Goal: Check status

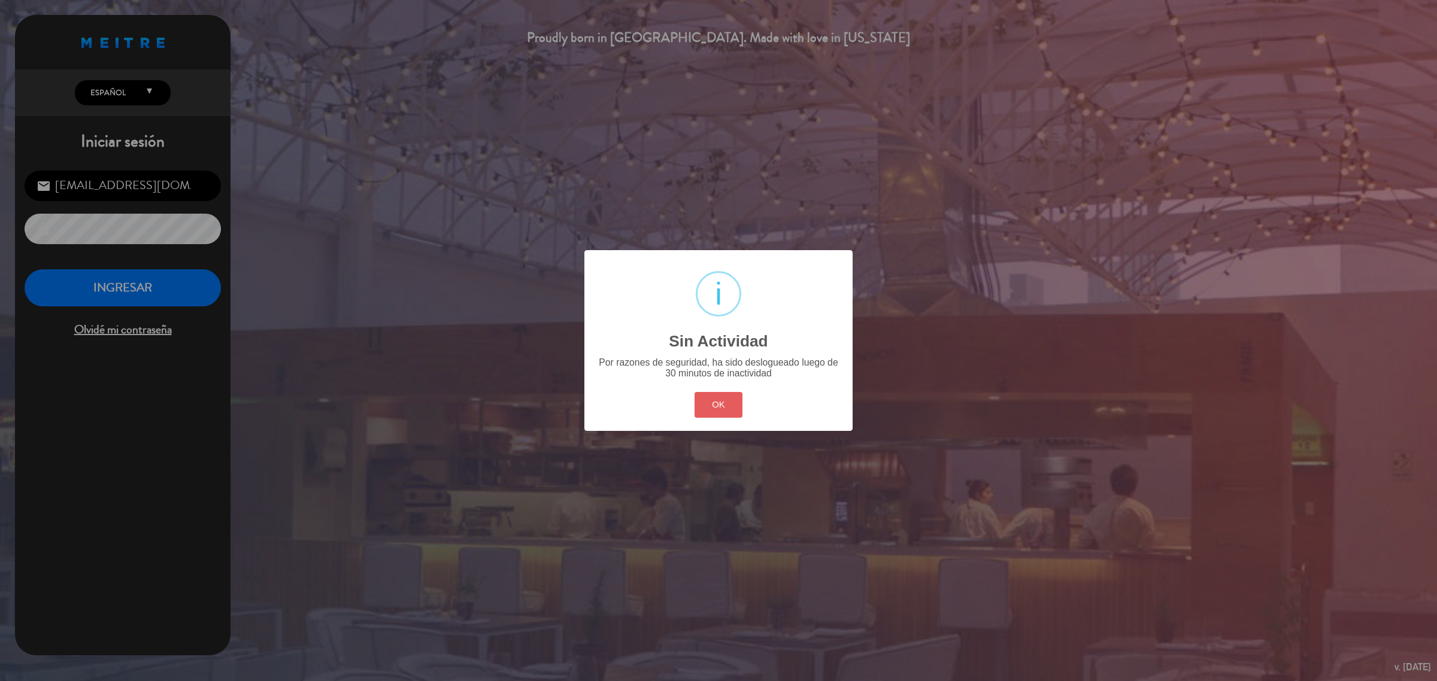
click at [735, 401] on button "OK" at bounding box center [719, 405] width 49 height 26
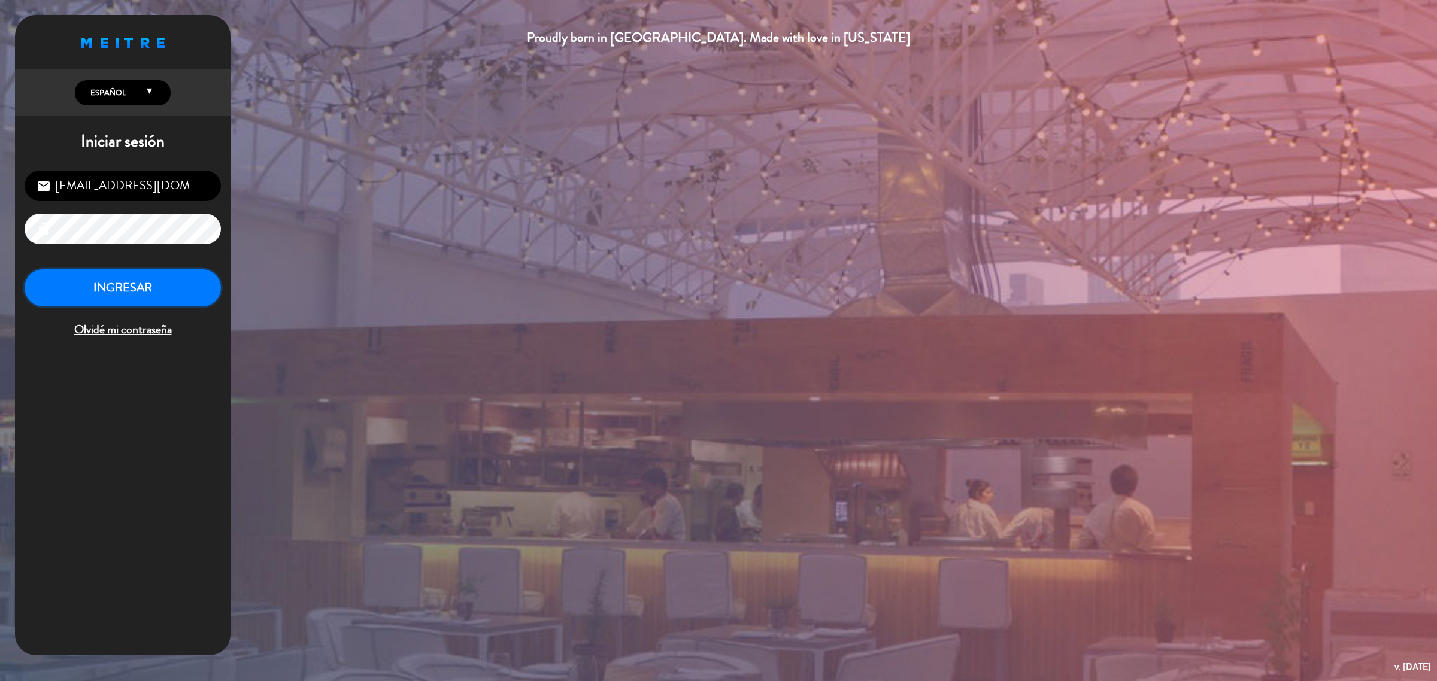
click at [165, 286] on button "INGRESAR" at bounding box center [123, 288] width 196 height 38
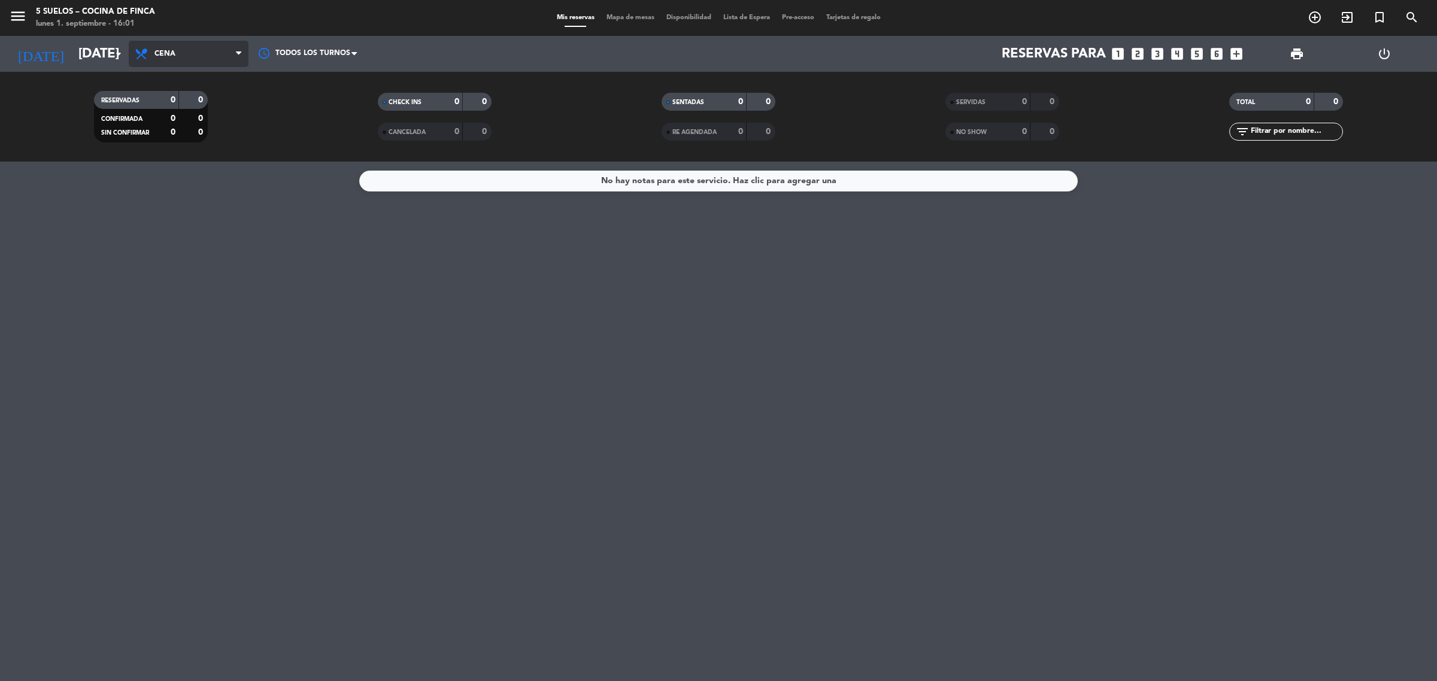
click at [162, 60] on span "Cena" at bounding box center [189, 54] width 120 height 26
click at [201, 96] on div "menu 5 SUELOS – COCINA DE FINCA [DATE] 1. septiembre - 16:01 Mis reservas Mapa …" at bounding box center [718, 81] width 1437 height 162
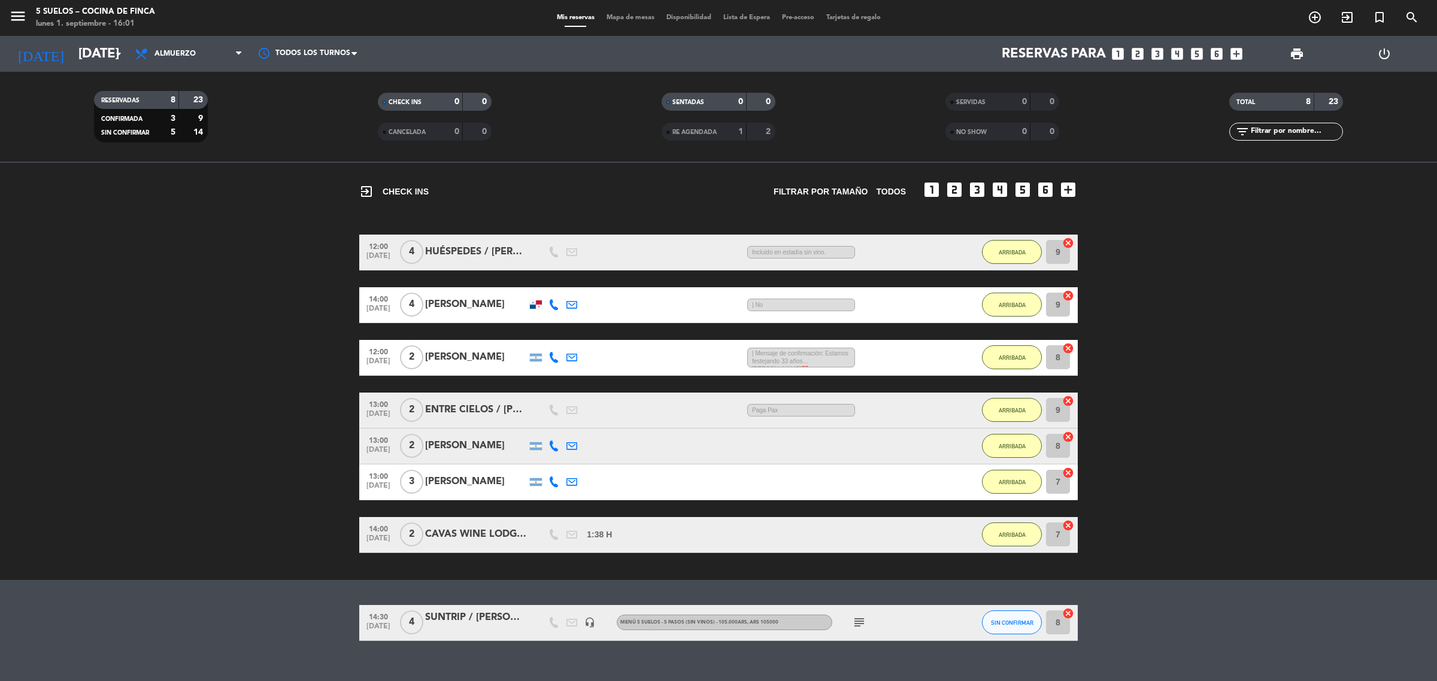
scroll to position [56, 0]
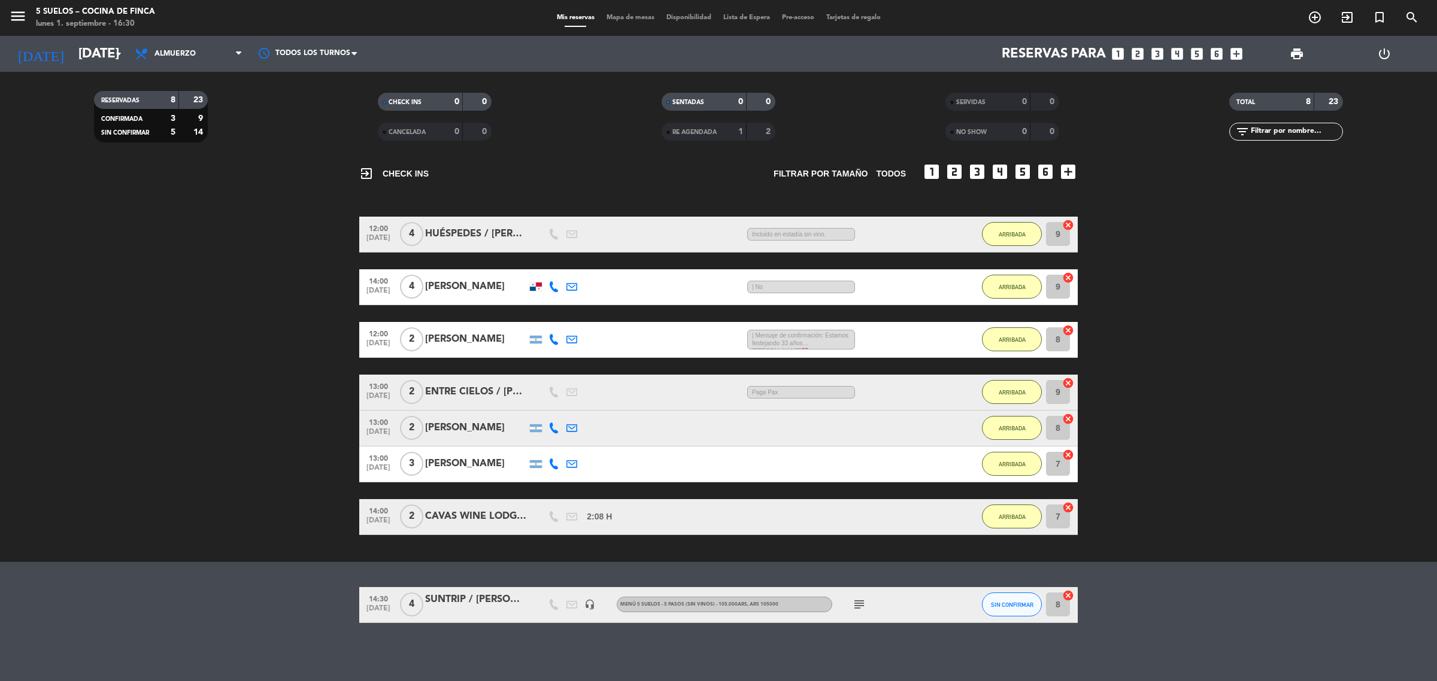
click at [281, 328] on bookings-row "12:00 [DATE] 4 HUÉSPEDES / [PERSON_NAME] 2:08 H / 23:22 H sms Incluido en estad…" at bounding box center [718, 376] width 1437 height 319
click at [75, 52] on input "[DATE]" at bounding box center [155, 54] width 167 height 27
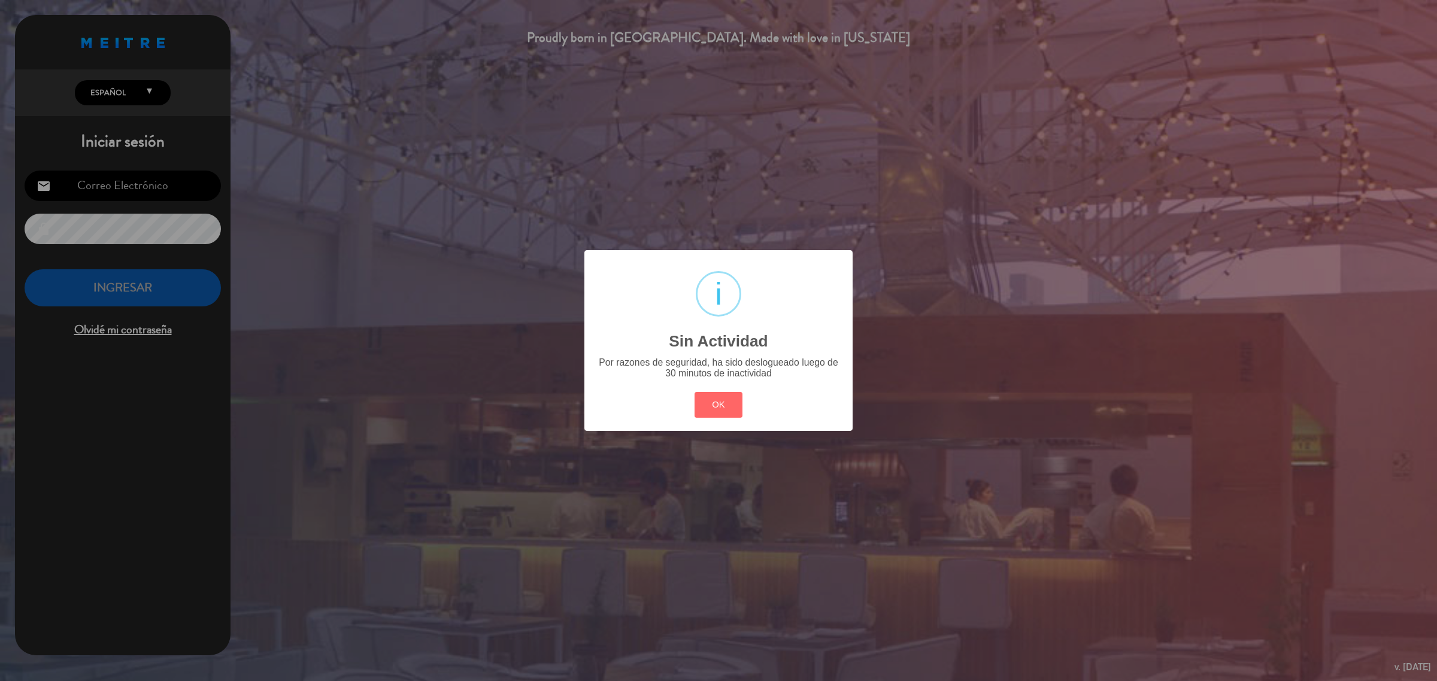
type input "[EMAIL_ADDRESS][DOMAIN_NAME]"
click at [319, 145] on div "? ! i Sin Actividad × Por razones de seguridad, ha sido deslogueado luego de 30…" at bounding box center [718, 340] width 1437 height 681
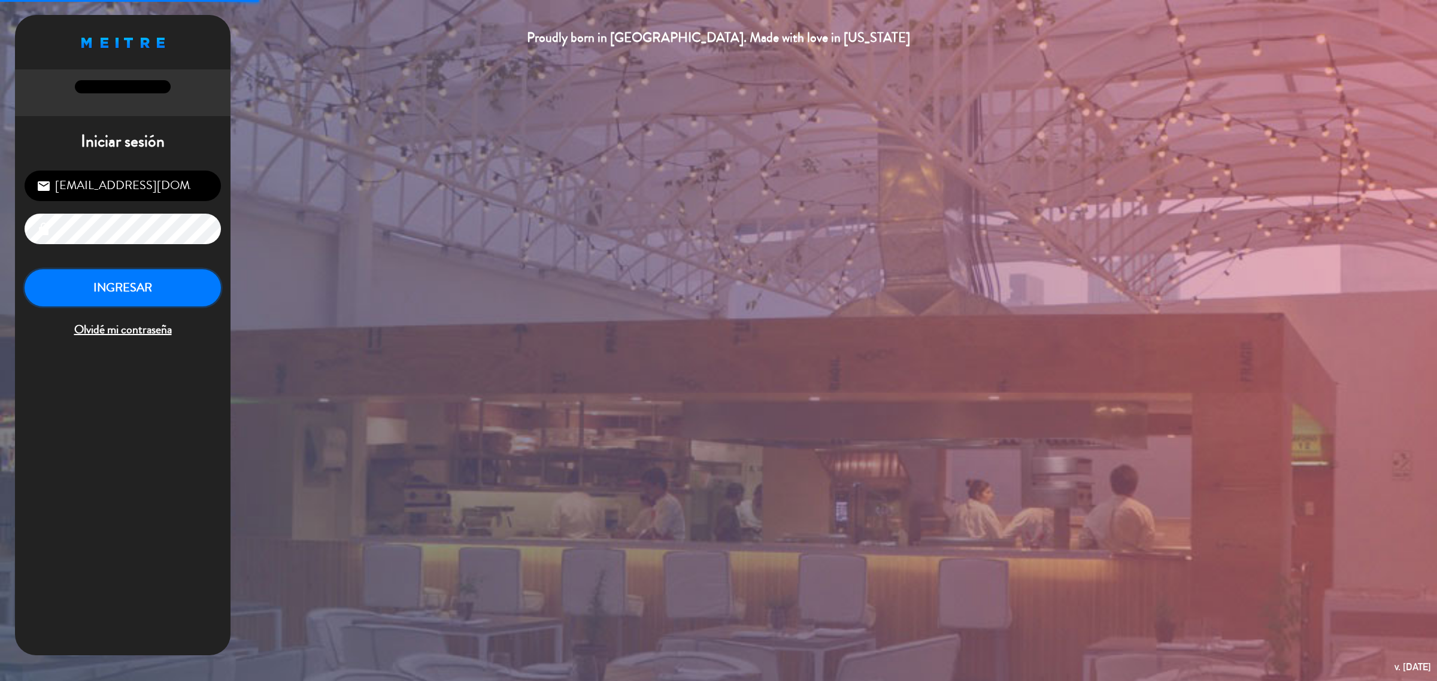
click at [195, 287] on button "INGRESAR" at bounding box center [123, 288] width 196 height 38
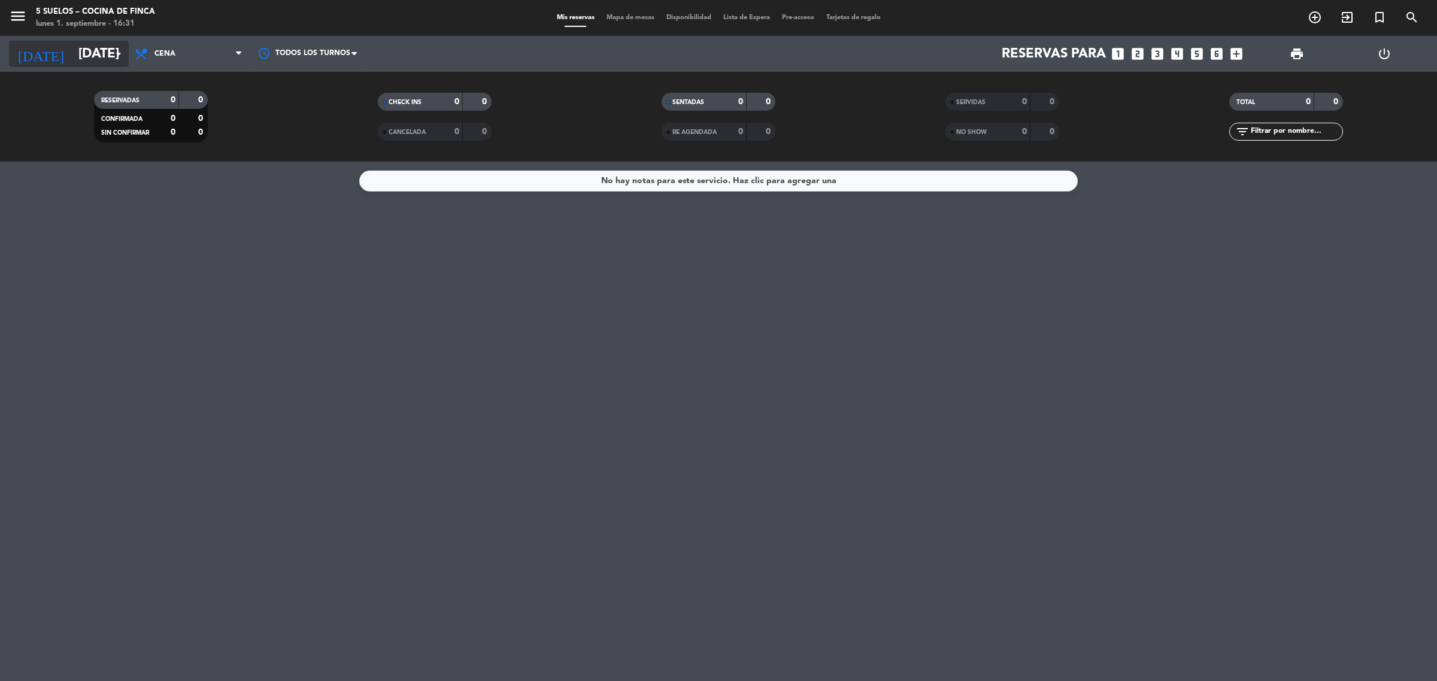
click at [72, 57] on input "[DATE]" at bounding box center [155, 54] width 167 height 27
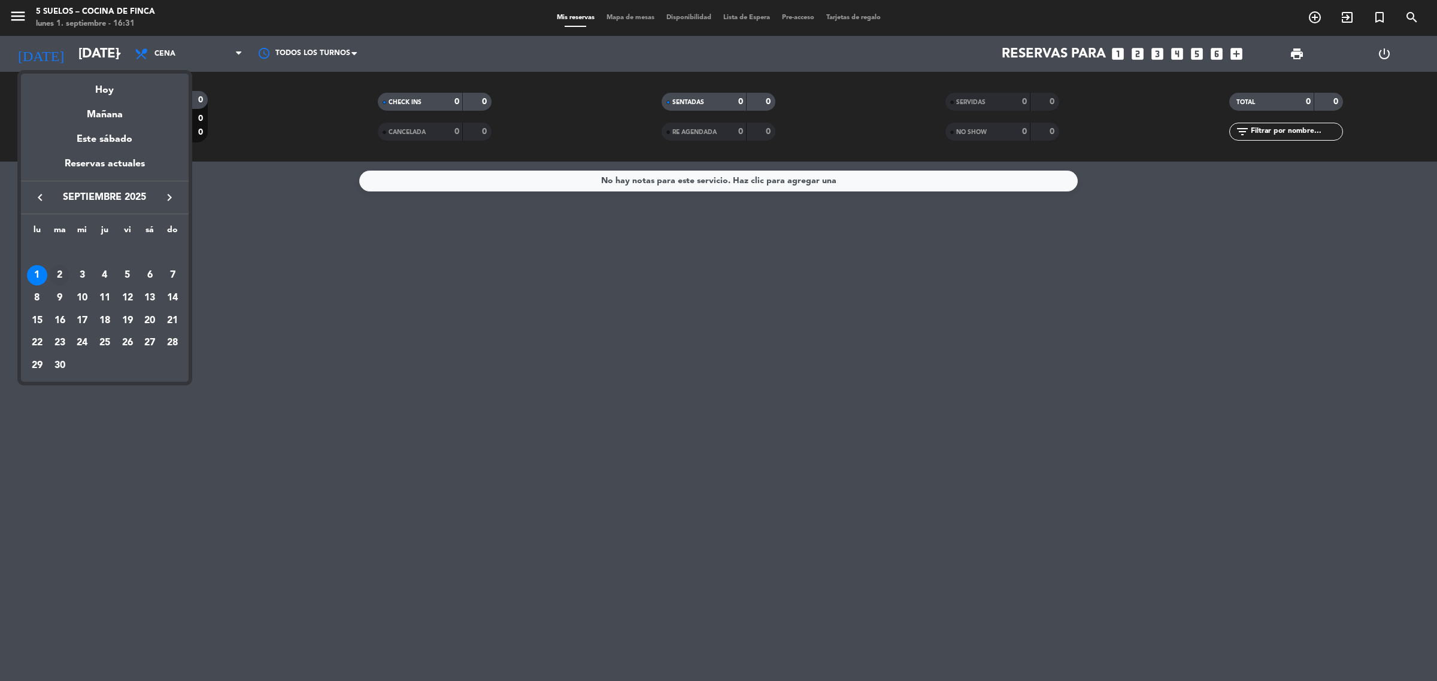
click at [58, 278] on div "2" at bounding box center [60, 275] width 20 height 20
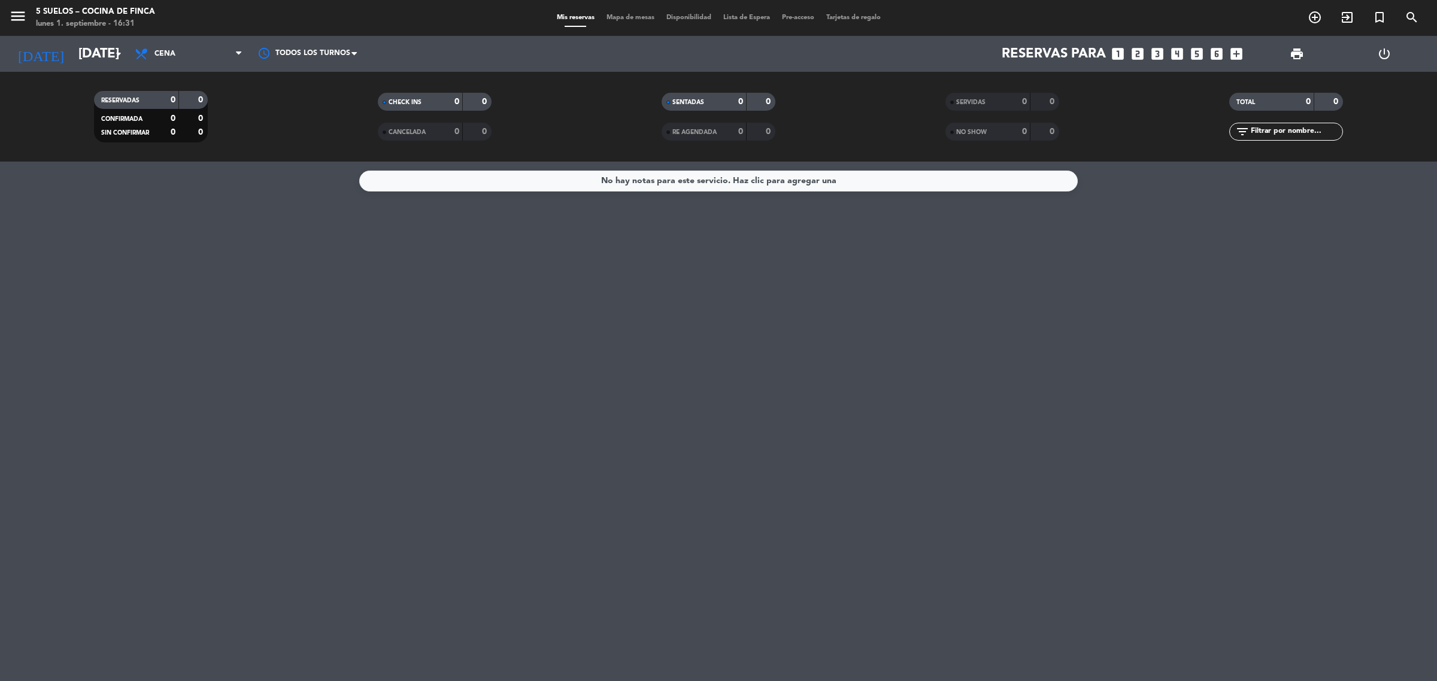
type input "[DATE]"
click at [21, 20] on icon "menu" at bounding box center [18, 16] width 18 height 18
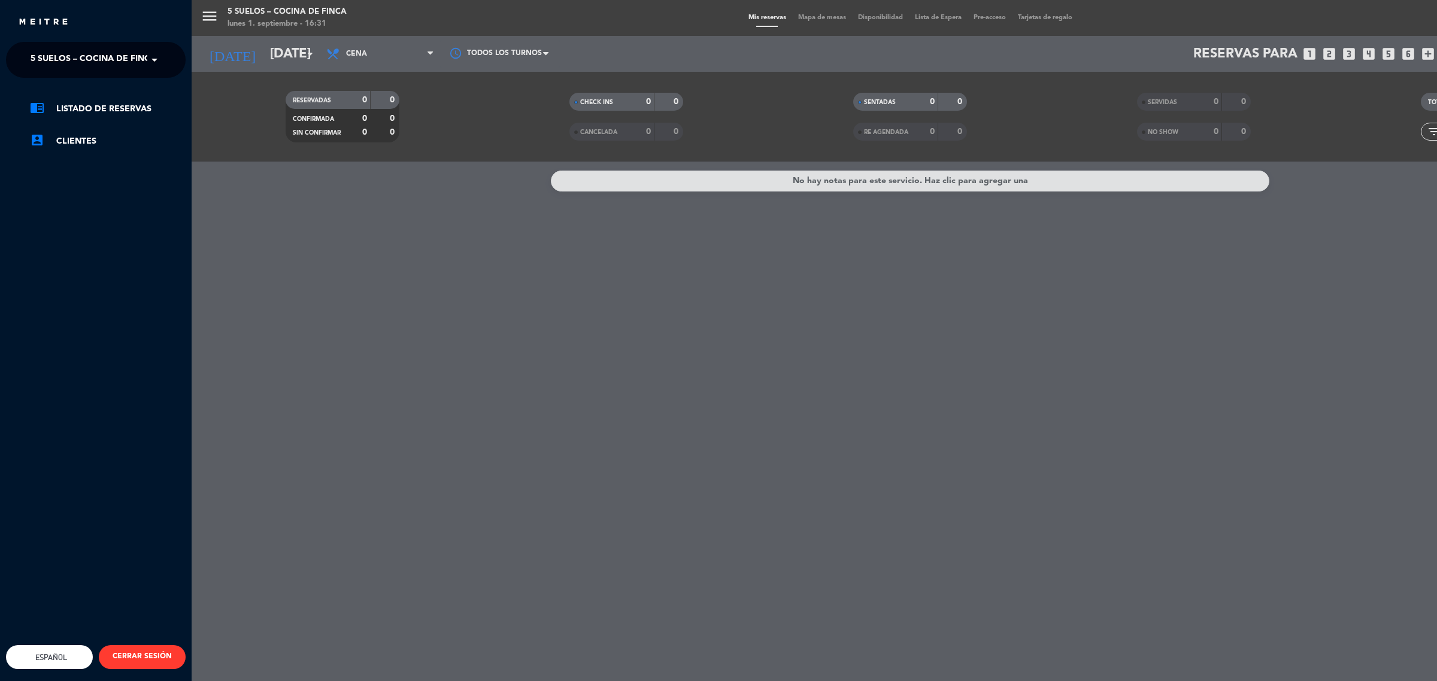
click at [69, 63] on span "5 SUELOS – COCINA DE FINCA" at bounding box center [94, 59] width 126 height 25
click at [82, 104] on span "FINCA VICTORIA – TURISMO" at bounding box center [71, 111] width 116 height 14
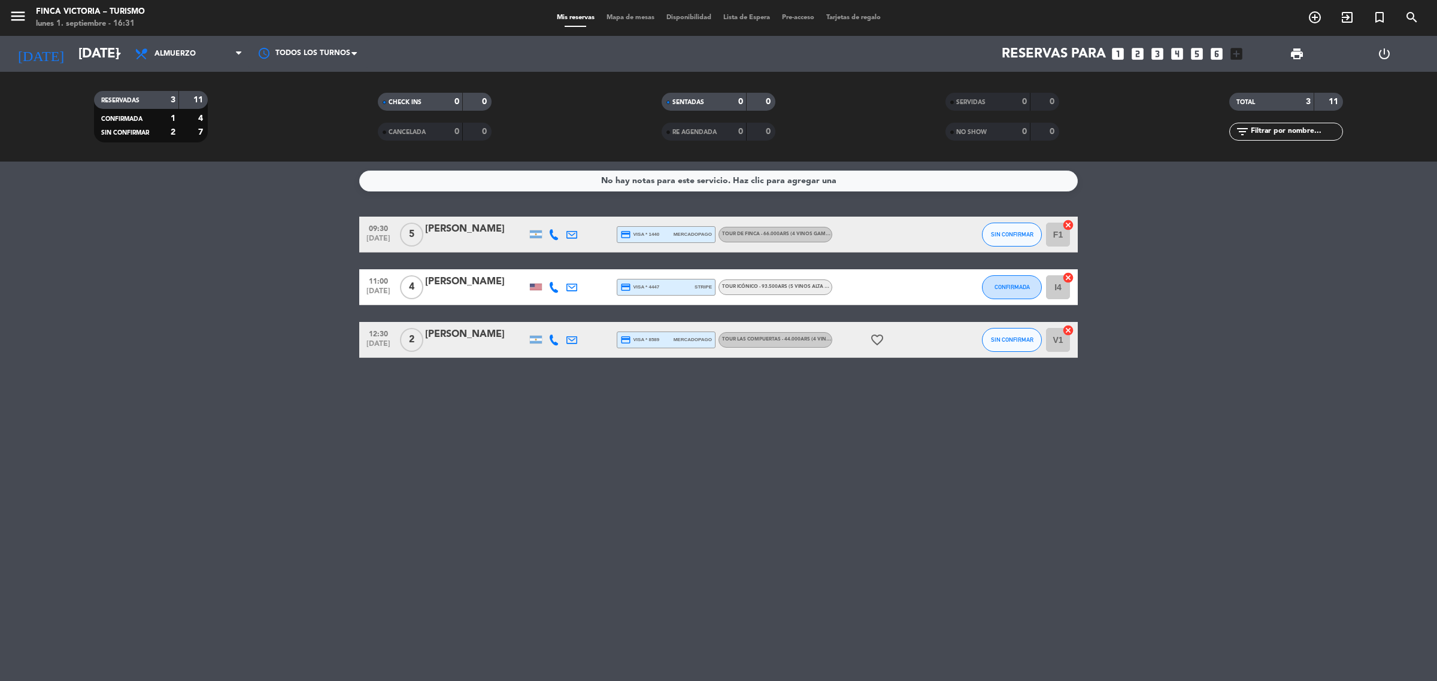
click at [0, 310] on bookings-row "09:30 [DATE] 5 [PERSON_NAME] credit_card visa * 1440 mercadopago TOUR DE FINCA …" at bounding box center [718, 287] width 1437 height 141
click at [243, 205] on div "No hay notas para este servicio. Haz clic para agregar una 09:30 [DATE] 5 [PERS…" at bounding box center [718, 422] width 1437 height 520
click at [202, 393] on div "No hay notas para este servicio. Haz clic para agregar una 09:30 [DATE] 5 [PERS…" at bounding box center [718, 422] width 1437 height 520
drag, startPoint x: 252, startPoint y: 337, endPoint x: 1103, endPoint y: 474, distance: 862.6
click at [1103, 474] on div "No hay notas para este servicio. Haz clic para agregar una 09:30 [DATE] 5 [PERS…" at bounding box center [718, 422] width 1437 height 520
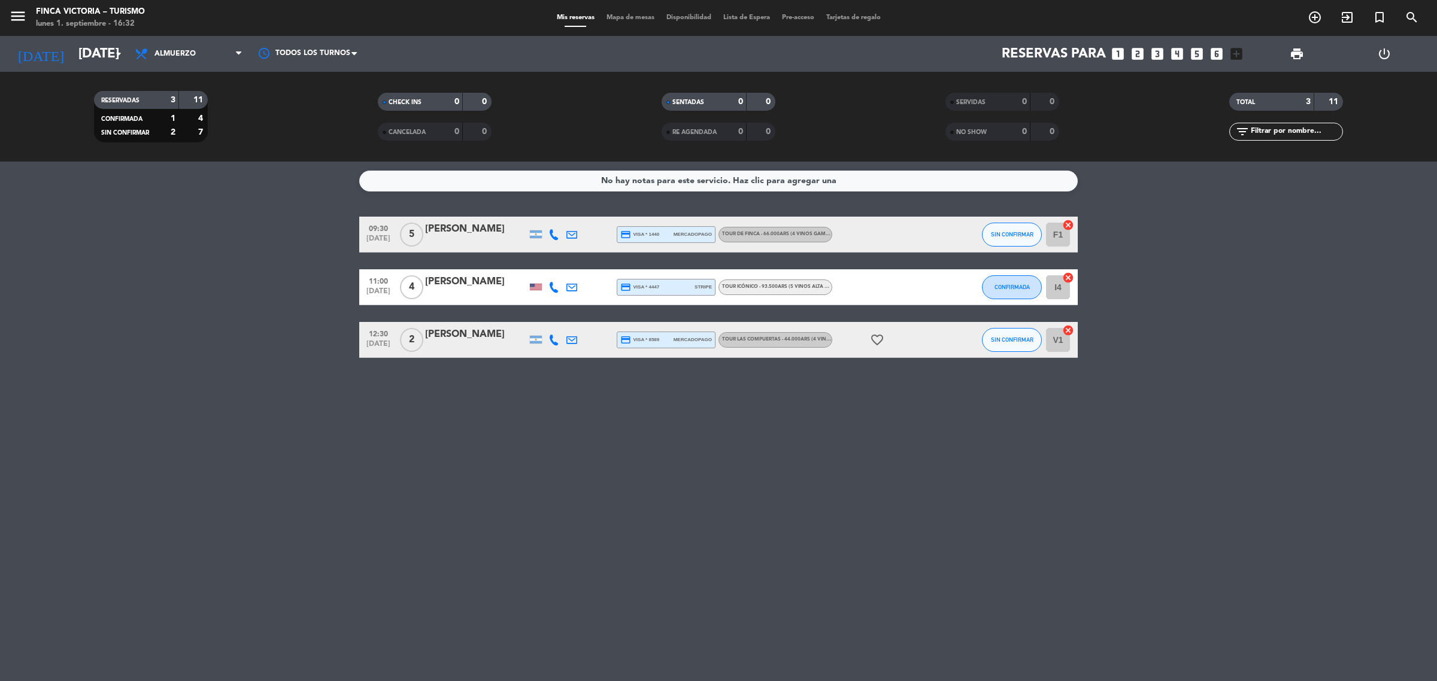
click at [1103, 474] on div "No hay notas para este servicio. Haz clic para agregar una 09:30 [DATE] 5 [PERS…" at bounding box center [718, 422] width 1437 height 520
click at [525, 468] on div "No hay notas para este servicio. Haz clic para agregar una 09:30 [DATE] 5 [PERS…" at bounding box center [718, 422] width 1437 height 520
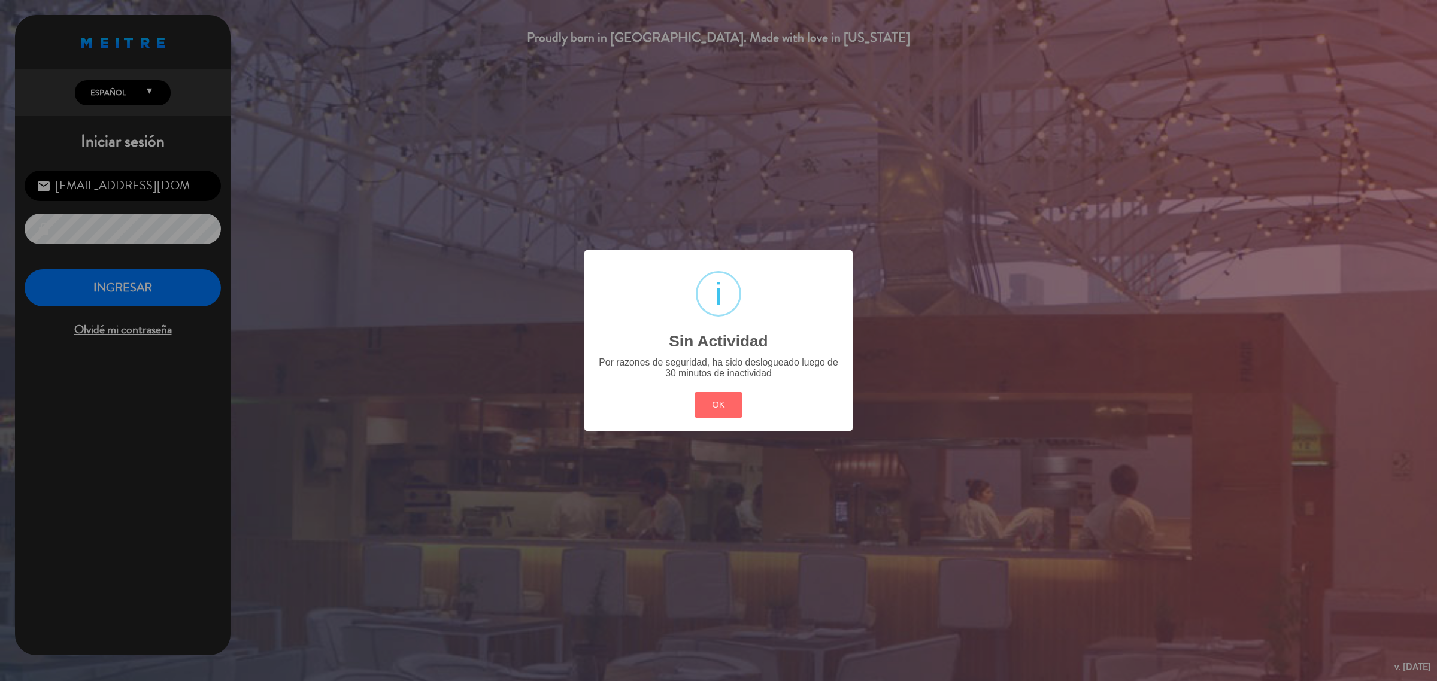
drag, startPoint x: 1104, startPoint y: 447, endPoint x: 813, endPoint y: 377, distance: 298.8
click at [1105, 447] on div "? ! i Sin Actividad × Por razones de seguridad, ha sido deslogueado luego de 30…" at bounding box center [718, 340] width 1437 height 681
